Goal: Information Seeking & Learning: Learn about a topic

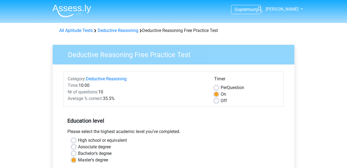
scroll to position [104, 0]
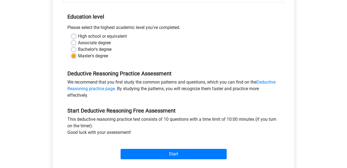
click at [78, 50] on label "Bachelor's degree" at bounding box center [95, 49] width 34 height 7
click at [72, 50] on input "Bachelor's degree" at bounding box center [73, 48] width 4 height 5
radio input "true"
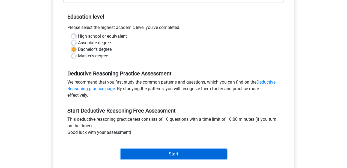
click at [166, 158] on input "Start" at bounding box center [174, 154] width 106 height 10
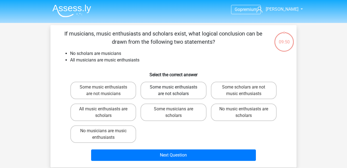
click at [169, 89] on label "Some music enthusiasts are not scholars" at bounding box center [173, 90] width 66 height 17
click at [173, 89] on input "Some music enthusiasts are not scholars" at bounding box center [175, 89] width 4 height 4
radio input "true"
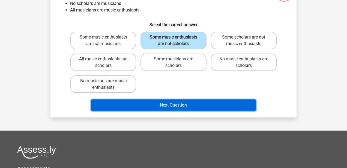
click at [172, 107] on button "Next Question" at bounding box center [173, 104] width 165 height 11
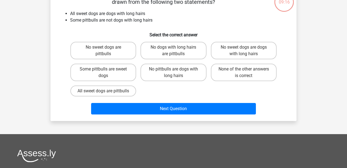
scroll to position [42, 0]
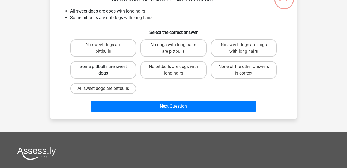
click at [110, 69] on label "Some pittbulls are sweet dogs" at bounding box center [103, 69] width 66 height 17
click at [107, 69] on input "Some pittbulls are sweet dogs" at bounding box center [105, 69] width 4 height 4
radio input "true"
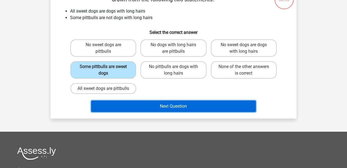
click at [181, 112] on button "Next Question" at bounding box center [173, 105] width 165 height 11
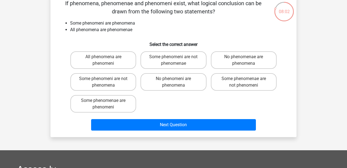
scroll to position [31, 0]
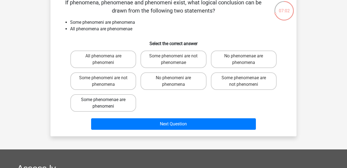
click at [119, 106] on label "Some phenomenae are phenomeni" at bounding box center [103, 102] width 66 height 17
click at [107, 103] on input "Some phenomenae are phenomeni" at bounding box center [105, 102] width 4 height 4
radio input "true"
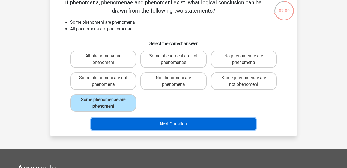
click at [185, 125] on button "Next Question" at bounding box center [173, 123] width 165 height 11
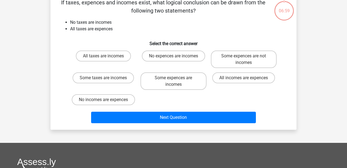
scroll to position [25, 0]
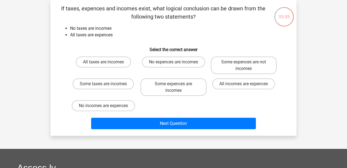
click at [245, 63] on input "Some expences are not incomes" at bounding box center [246, 64] width 4 height 4
radio input "true"
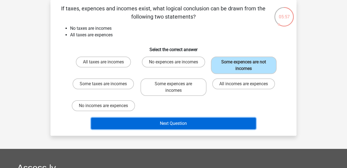
click at [195, 124] on button "Next Question" at bounding box center [173, 123] width 165 height 11
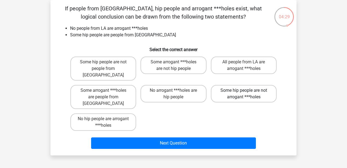
click at [244, 89] on label "Some hip people are not arrogant ***holes" at bounding box center [244, 93] width 66 height 17
click at [244, 90] on input "Some hip people are not arrogant ***holes" at bounding box center [246, 92] width 4 height 4
radio input "true"
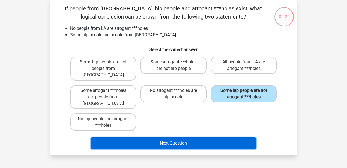
click at [168, 137] on button "Next Question" at bounding box center [173, 142] width 165 height 11
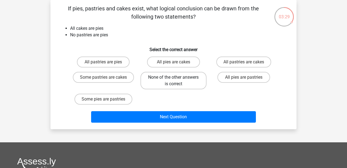
click at [180, 81] on label "None of the other answers is correct" at bounding box center [173, 80] width 66 height 17
click at [177, 81] on input "None of the other answers is correct" at bounding box center [175, 79] width 4 height 4
radio input "true"
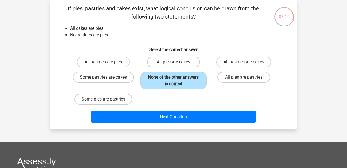
click at [179, 60] on label "All pies are cakes" at bounding box center [173, 61] width 53 height 11
click at [177, 62] on input "All pies are cakes" at bounding box center [175, 64] width 4 height 4
radio input "true"
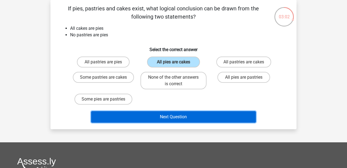
click at [173, 115] on button "Next Question" at bounding box center [173, 116] width 165 height 11
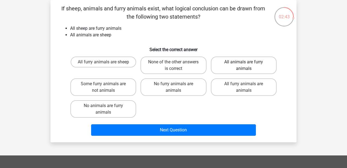
click at [247, 67] on label "All animals are furry animals" at bounding box center [244, 64] width 66 height 17
click at [247, 65] on input "All animals are furry animals" at bounding box center [246, 64] width 4 height 4
radio input "true"
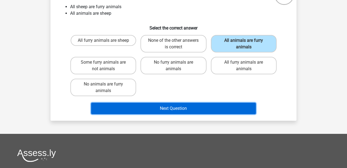
click at [192, 111] on button "Next Question" at bounding box center [173, 108] width 165 height 11
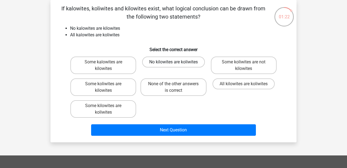
click at [180, 65] on label "No kilowites are koliwites" at bounding box center [173, 61] width 63 height 11
click at [177, 65] on input "No kilowites are koliwites" at bounding box center [175, 64] width 4 height 4
radio input "true"
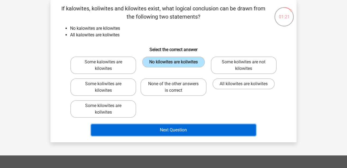
click at [183, 125] on button "Next Question" at bounding box center [173, 129] width 165 height 11
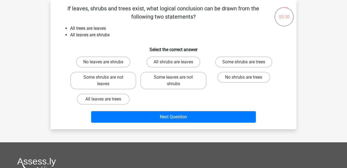
click at [245, 63] on input "Some shrubs are trees" at bounding box center [246, 64] width 4 height 4
radio input "true"
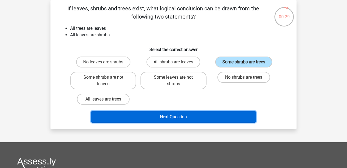
click at [192, 116] on button "Next Question" at bounding box center [173, 116] width 165 height 11
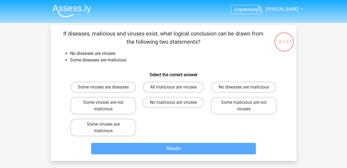
scroll to position [25, 0]
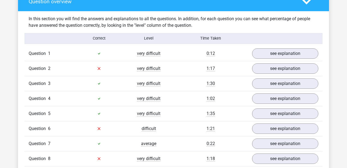
scroll to position [409, 0]
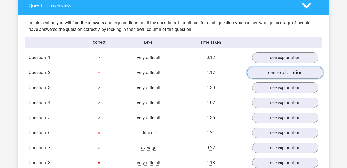
click at [280, 70] on link "see explanation" at bounding box center [285, 73] width 76 height 12
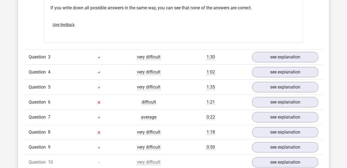
scroll to position [655, 0]
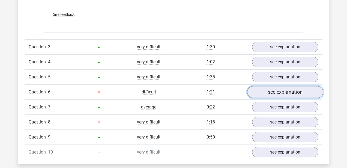
click at [284, 93] on link "see explanation" at bounding box center [285, 92] width 76 height 12
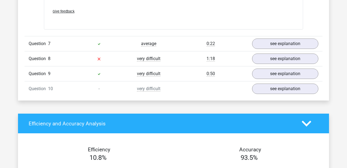
scroll to position [932, 0]
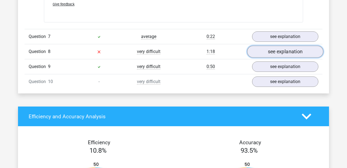
click at [285, 55] on link "see explanation" at bounding box center [285, 52] width 76 height 12
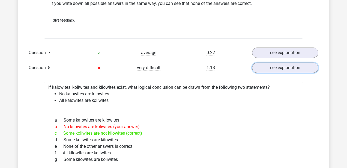
scroll to position [915, 0]
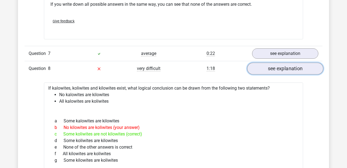
click at [284, 68] on link "see explanation" at bounding box center [285, 68] width 76 height 12
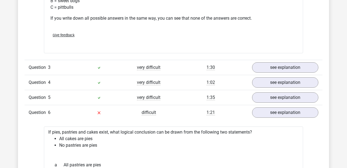
scroll to position [634, 0]
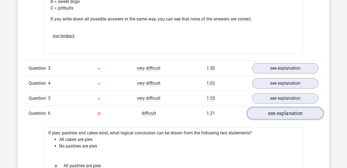
click at [281, 114] on link "see explanation" at bounding box center [285, 113] width 76 height 12
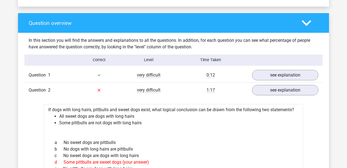
scroll to position [389, 0]
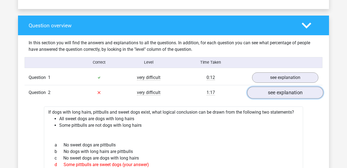
click at [283, 91] on link "see explanation" at bounding box center [285, 92] width 76 height 12
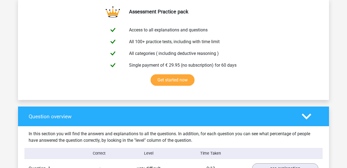
scroll to position [0, 0]
